Goal: Task Accomplishment & Management: Manage account settings

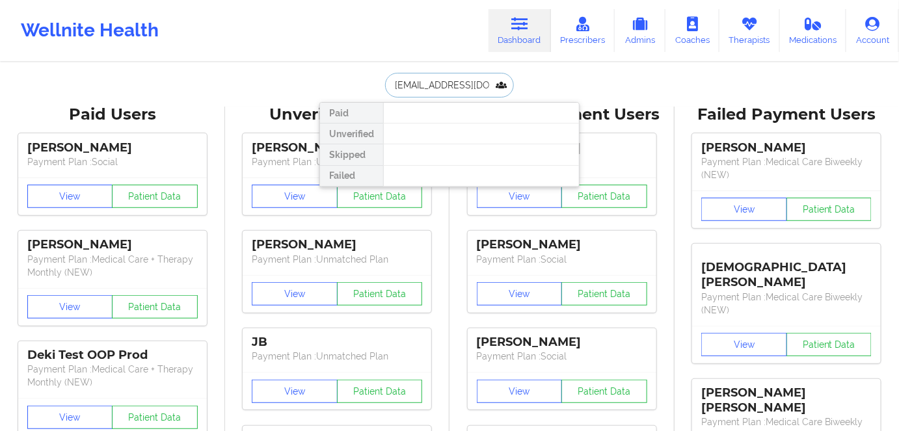
drag, startPoint x: 469, startPoint y: 84, endPoint x: 343, endPoint y: 89, distance: 126.3
click at [343, 89] on div "[EMAIL_ADDRESS][DOMAIN_NAME] Paid Unverified Skipped Failed" at bounding box center [449, 85] width 260 height 25
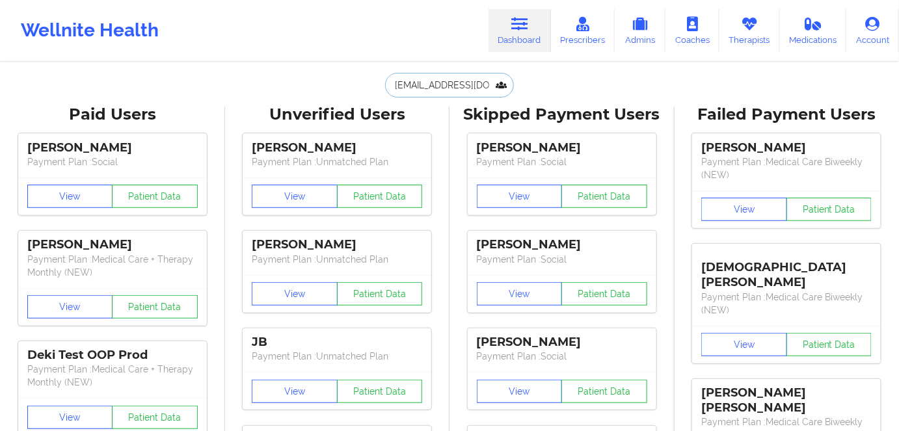
paste input "[PERSON_NAME]"
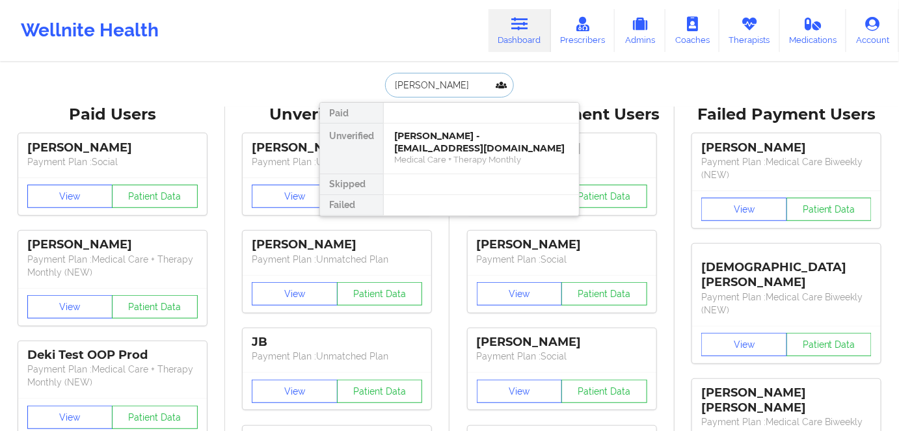
paste input "VITA"
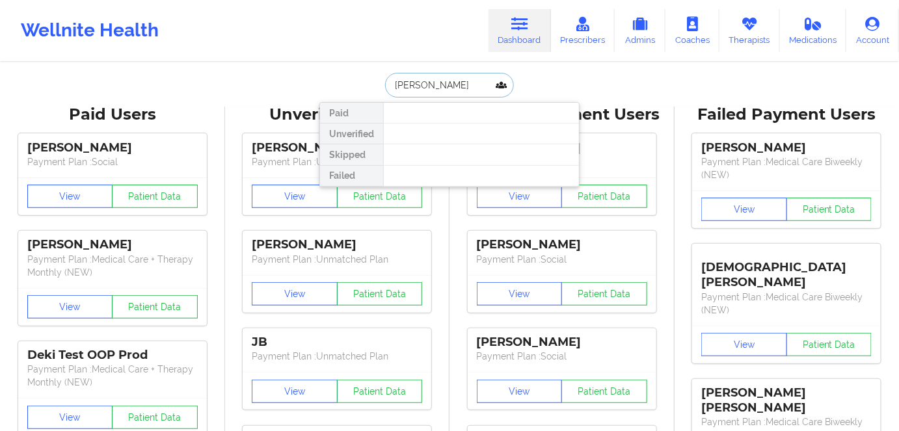
type input "[PERSON_NAME]"
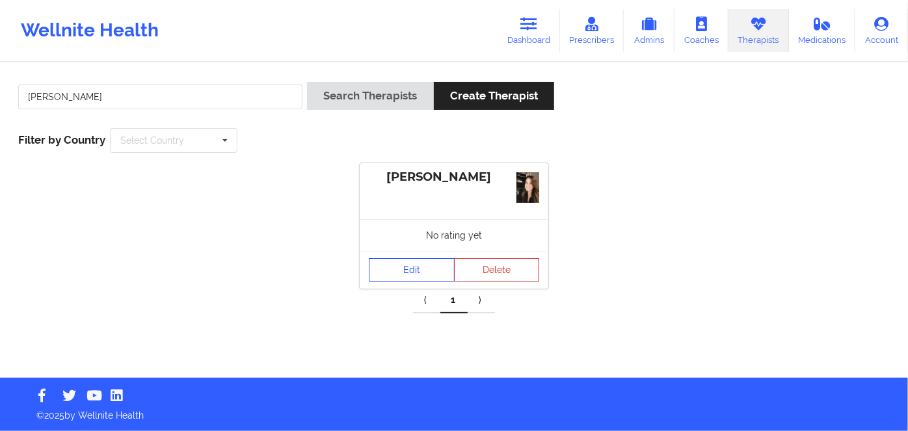
click at [399, 265] on link "Edit" at bounding box center [412, 269] width 86 height 23
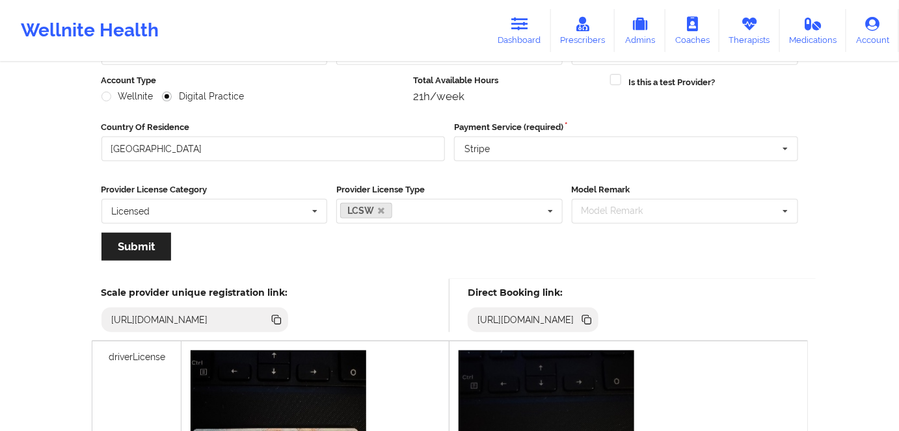
scroll to position [177, 0]
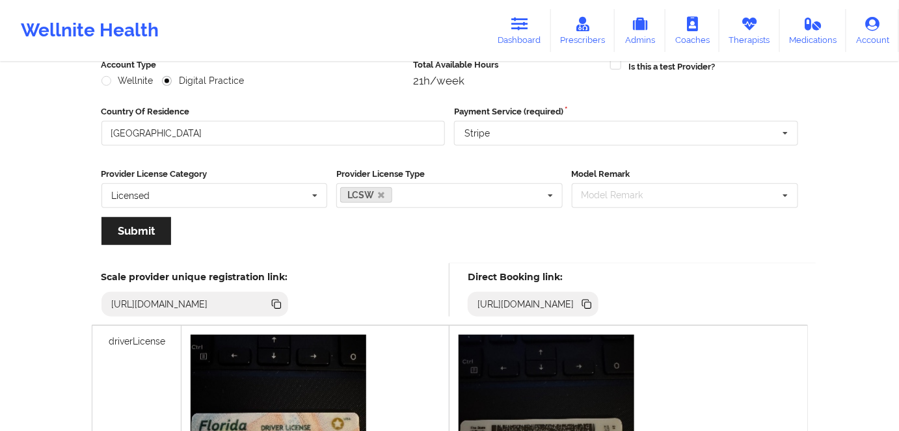
click at [591, 304] on icon at bounding box center [588, 305] width 7 height 7
click at [591, 307] on icon at bounding box center [588, 305] width 7 height 7
